Goal: Task Accomplishment & Management: Use online tool/utility

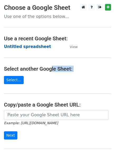
click at [34, 46] on strong "Untitled spreadsheet" at bounding box center [27, 46] width 47 height 5
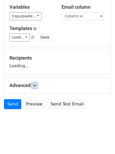
click at [36, 85] on icon at bounding box center [34, 85] width 3 height 3
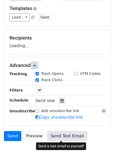
scroll to position [73, 0]
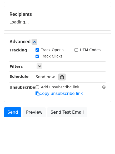
click at [60, 75] on icon at bounding box center [61, 77] width 3 height 4
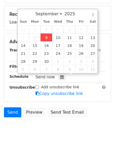
type input "2025-09-09 12:00"
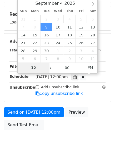
type input "4"
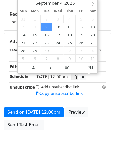
type input "2025-09-09 16:00"
click at [58, 142] on body "New Campaign Daily emails left: 50 Google Sheet: Untitled spreadsheet Variables…" at bounding box center [57, 42] width 115 height 223
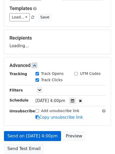
scroll to position [21, 0]
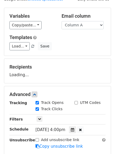
click at [42, 116] on div "Only include spreadsheet rows that match the following filters:" at bounding box center [71, 119] width 78 height 6
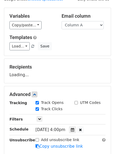
click at [42, 116] on div "Only include spreadsheet rows that match the following filters:" at bounding box center [71, 119] width 78 height 6
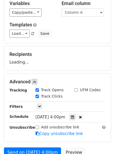
scroll to position [0, 0]
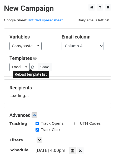
click at [31, 66] on span at bounding box center [32, 66] width 3 height 3
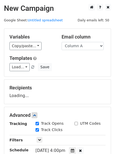
click at [94, 70] on div "Load... No templates saved Save" at bounding box center [58, 67] width 104 height 8
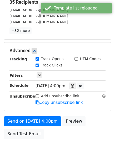
scroll to position [105, 0]
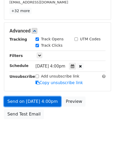
click at [45, 99] on link "Send on Sep 9 at 4:00pm" at bounding box center [32, 101] width 57 height 10
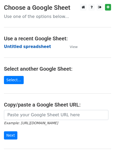
click at [31, 45] on strong "Untitled spreadsheet" at bounding box center [27, 46] width 47 height 5
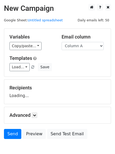
click at [44, 54] on div "Variables Copy/paste... {{Column A}} {{Column B}} {{Column C}} {{Column D}} Ema…" at bounding box center [57, 53] width 106 height 48
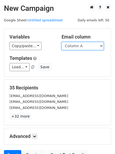
drag, startPoint x: 92, startPoint y: 46, endPoint x: 92, endPoint y: 49, distance: 3.4
click at [92, 46] on select "Column A Column B Column C Column D" at bounding box center [83, 46] width 42 height 8
select select "Column B"
click at [62, 42] on select "Column A Column B Column C Column D" at bounding box center [83, 46] width 42 height 8
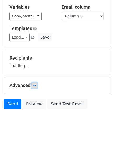
click at [36, 87] on link at bounding box center [35, 85] width 6 height 6
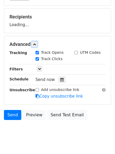
scroll to position [72, 0]
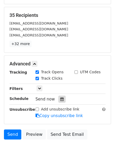
click at [60, 100] on icon at bounding box center [61, 99] width 3 height 4
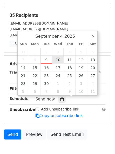
type input "2025-09-10 12:00"
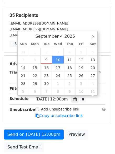
scroll to position [0, 0]
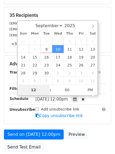
type input "5"
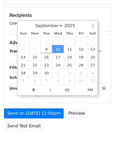
type input "2025-09-10 17:00"
click at [60, 136] on body "New Campaign Daily emails left: 50 Google Sheet: Untitled spreadsheet Variables…" at bounding box center [57, 43] width 115 height 223
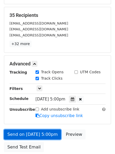
click at [45, 132] on link "Send on Sep 10 at 5:00pm" at bounding box center [32, 134] width 57 height 10
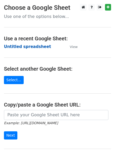
click at [34, 47] on strong "Untitled spreadsheet" at bounding box center [27, 46] width 47 height 5
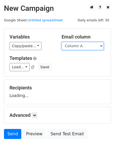
drag, startPoint x: 0, startPoint y: 0, endPoint x: 82, endPoint y: 50, distance: 96.1
click at [82, 46] on select "Column A Column B Column C Column D" at bounding box center [83, 46] width 42 height 8
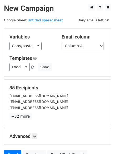
drag, startPoint x: 78, startPoint y: 67, endPoint x: 62, endPoint y: 85, distance: 24.8
click at [55, 85] on form "Variables Copy/paste... {{Column A}} {{Column B}} {{Column C}} {{Column D}} Ema…" at bounding box center [57, 95] width 107 height 134
drag, startPoint x: 88, startPoint y: 47, endPoint x: 72, endPoint y: 60, distance: 20.5
click at [88, 47] on select "Column A Column B Column C Column D" at bounding box center [83, 46] width 42 height 8
drag, startPoint x: 83, startPoint y: 43, endPoint x: 82, endPoint y: 46, distance: 3.9
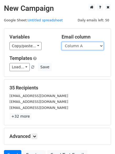
click at [83, 43] on select "Column A Column B Column C Column D" at bounding box center [83, 46] width 42 height 8
select select "Column C"
click at [62, 42] on select "Column A Column B Column C Column D" at bounding box center [83, 46] width 42 height 8
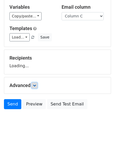
click at [35, 87] on link at bounding box center [35, 85] width 6 height 6
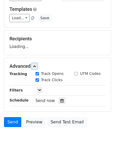
scroll to position [73, 0]
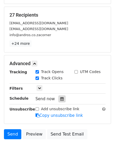
click at [61, 100] on icon at bounding box center [61, 99] width 3 height 4
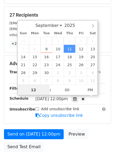
scroll to position [0, 0]
type input "2025-09-18 12:00"
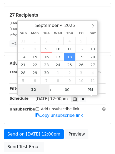
type input "6"
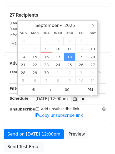
type input "2025-09-18 18:00"
click at [69, 145] on div "Send on Sep 18 at 12:00pm Preview Send Test Email" at bounding box center [57, 141] width 115 height 25
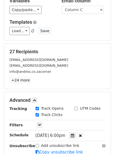
click at [54, 128] on div "Tracking Track Opens UTM Codes Track Clicks Filters Only include spreadsheet ro…" at bounding box center [57, 129] width 96 height 49
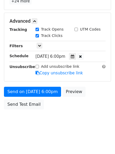
scroll to position [62, 0]
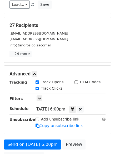
click at [42, 119] on label "Add unsubscribe link" at bounding box center [60, 119] width 38 height 6
click at [39, 119] on input "Add unsubscribe link" at bounding box center [36, 118] width 3 height 3
checkbox input "true"
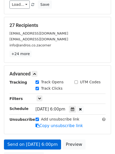
click at [41, 139] on form "Variables Copy/paste... {{Column A}} {{Column B}} {{Column C}} {{Column D}} Ema…" at bounding box center [57, 65] width 107 height 198
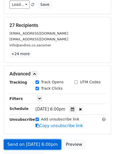
click at [44, 144] on link "Send on Sep 18 at 6:00pm" at bounding box center [32, 144] width 57 height 10
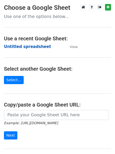
click at [31, 48] on strong "Untitled spreadsheet" at bounding box center [27, 46] width 47 height 5
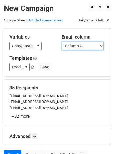
click at [80, 46] on select "Column A Column B Column C Column D" at bounding box center [83, 46] width 42 height 8
select select "Column D"
click at [62, 42] on select "Column A Column B Column C Column D" at bounding box center [83, 46] width 42 height 8
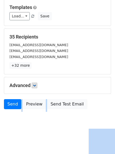
scroll to position [30, 0]
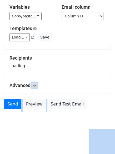
click at [35, 85] on icon at bounding box center [34, 85] width 3 height 3
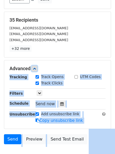
scroll to position [102, 0]
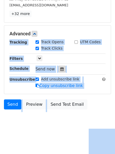
click at [61, 69] on icon at bounding box center [61, 69] width 3 height 4
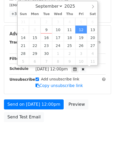
scroll to position [0, 0]
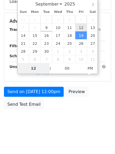
type input "[DATE] 12:00"
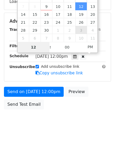
scroll to position [102, 0]
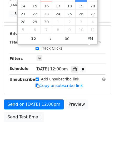
click at [51, 126] on body "New Campaign Daily emails left: 50 Google Sheet: Untitled spreadsheet Variables…" at bounding box center [57, 24] width 115 height 244
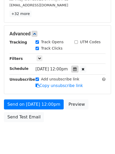
click at [77, 67] on icon at bounding box center [74, 69] width 3 height 4
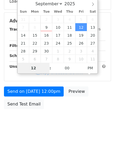
type input "7"
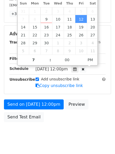
type input "[DATE] 19:00"
click at [42, 136] on body "New Campaign Daily emails left: 50 Google Sheet: Untitled spreadsheet Variables…" at bounding box center [57, 24] width 115 height 244
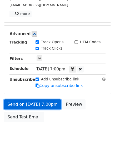
click at [44, 106] on link "Send on [DATE] 7:00pm" at bounding box center [32, 104] width 57 height 10
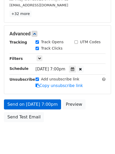
click at [50, 105] on link "Send on [DATE] 7:00pm" at bounding box center [32, 104] width 57 height 10
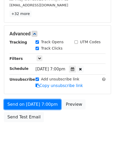
drag, startPoint x: 50, startPoint y: 105, endPoint x: 48, endPoint y: 110, distance: 5.3
click at [27, 110] on div "Send on [DATE] 7:00pm Preview Send Test Email" at bounding box center [57, 111] width 115 height 25
